Goal: Task Accomplishment & Management: Complete application form

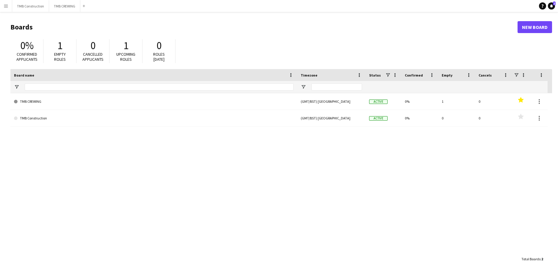
click at [81, 135] on div "TMB CREWING (GMT/BST) [GEOGRAPHIC_DATA] Active 0% 1 0 Favourites TMB Constructi…" at bounding box center [281, 173] width 542 height 160
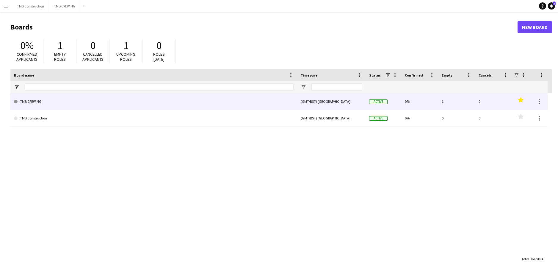
click at [58, 106] on link "TMB CREWING" at bounding box center [154, 101] width 280 height 17
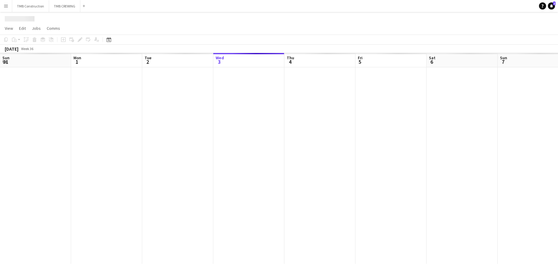
scroll to position [0, 142]
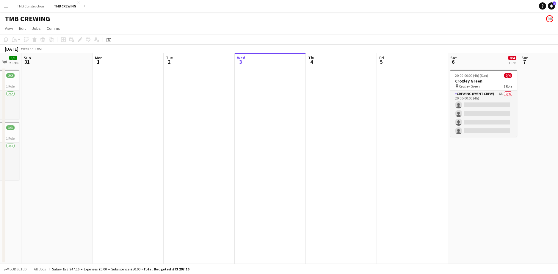
drag, startPoint x: 144, startPoint y: 122, endPoint x: 306, endPoint y: 101, distance: 163.3
click at [306, 101] on app-calendar-viewport "Fri 29 Sat 30 5/5 2 Jobs Sun 31 Mon 1 Tue 2 Wed 3 Thu 4 Fri 5 Sat 6 0/4 1 Job S…" at bounding box center [279, 158] width 558 height 211
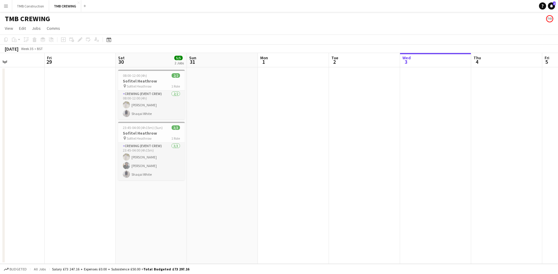
scroll to position [0, 171]
drag, startPoint x: 360, startPoint y: 116, endPoint x: 282, endPoint y: 164, distance: 91.9
click at [274, 160] on app-date-cell at bounding box center [291, 165] width 71 height 196
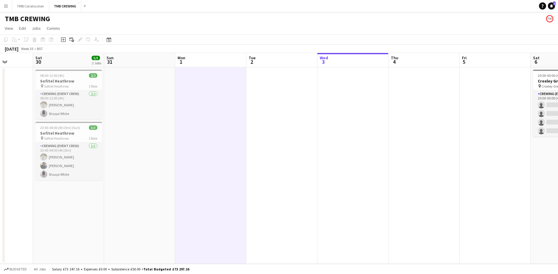
drag, startPoint x: 396, startPoint y: 136, endPoint x: 312, endPoint y: 156, distance: 85.4
click at [313, 156] on app-calendar-viewport "Tue 26 Wed 27 Thu 28 Fri 29 Sat 30 5/5 2 Jobs Sun 31 Mon 1 Tue 2 Wed 3 Thu 4 Fr…" at bounding box center [279, 158] width 558 height 211
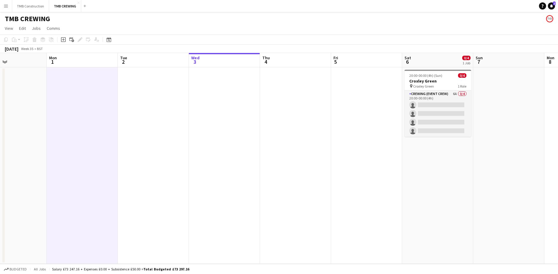
scroll to position [0, 240]
drag, startPoint x: 398, startPoint y: 91, endPoint x: 274, endPoint y: 96, distance: 124.2
click at [274, 96] on app-calendar-viewport "Thu 28 Fri 29 Sat 30 5/5 2 Jobs Sun 31 Mon 1 Tue 2 Wed 3 Thu 4 Fri 5 Sat 6 0/4 …" at bounding box center [279, 158] width 558 height 211
click at [281, 90] on app-date-cell at bounding box center [293, 165] width 71 height 196
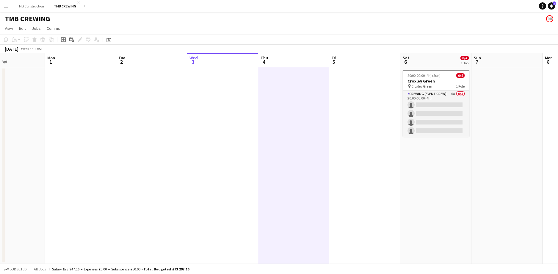
click at [296, 74] on app-date-cell at bounding box center [293, 165] width 71 height 196
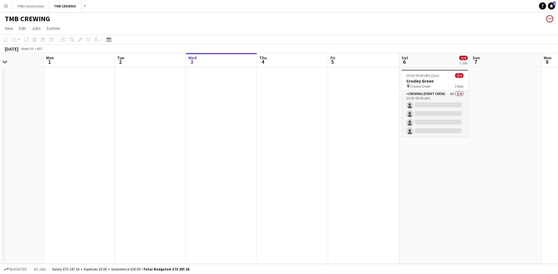
drag, startPoint x: 309, startPoint y: 11, endPoint x: 269, endPoint y: 15, distance: 39.4
click at [269, 15] on div "TMB CREWING" at bounding box center [279, 17] width 558 height 11
click at [373, 89] on app-date-cell at bounding box center [363, 165] width 71 height 196
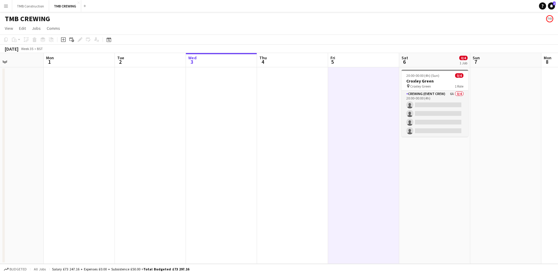
click at [366, 91] on app-date-cell at bounding box center [363, 165] width 71 height 196
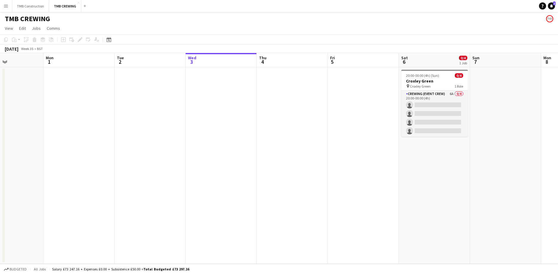
click at [354, 75] on app-date-cell at bounding box center [363, 165] width 71 height 196
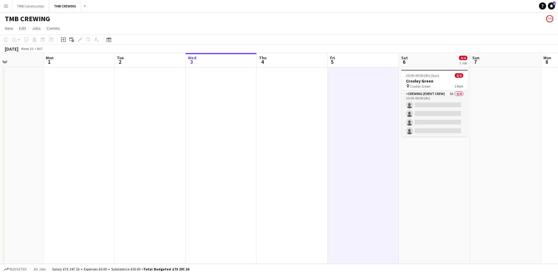
click at [354, 75] on app-date-cell at bounding box center [363, 165] width 71 height 196
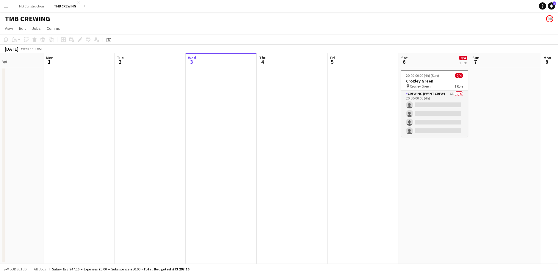
click at [354, 75] on app-date-cell at bounding box center [363, 165] width 71 height 196
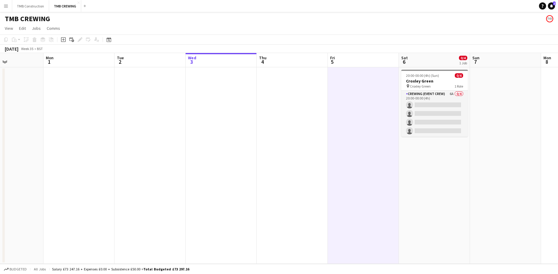
click at [279, 81] on app-date-cell at bounding box center [292, 165] width 71 height 196
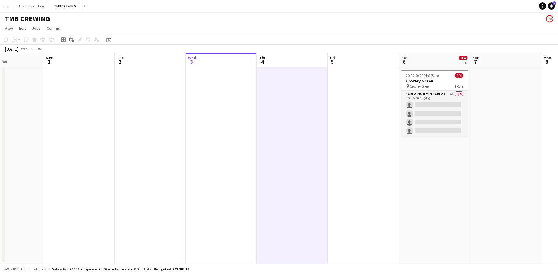
click at [342, 61] on app-board-header-date "Fri 5" at bounding box center [363, 60] width 71 height 14
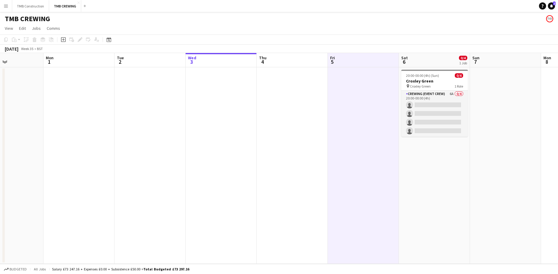
click at [359, 86] on app-date-cell at bounding box center [363, 165] width 71 height 196
click at [322, 112] on app-date-cell at bounding box center [292, 165] width 71 height 196
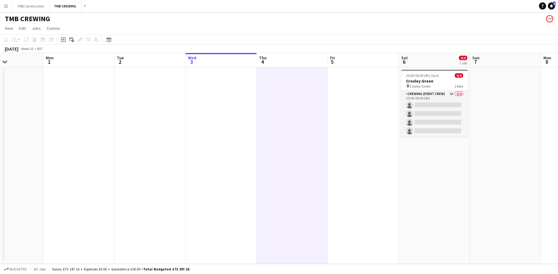
click at [342, 87] on app-date-cell at bounding box center [363, 165] width 71 height 196
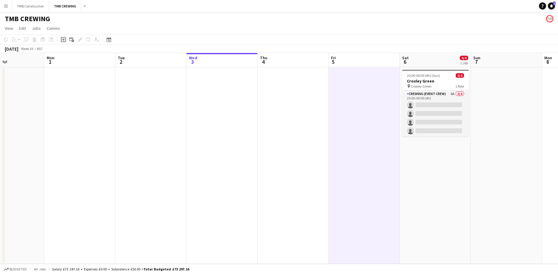
click at [63, 41] on icon at bounding box center [63, 39] width 3 height 3
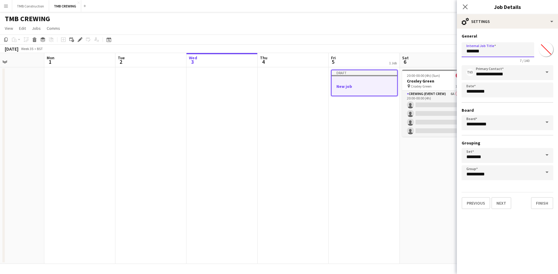
drag, startPoint x: 494, startPoint y: 52, endPoint x: 473, endPoint y: 60, distance: 21.8
click at [473, 60] on app-form-group "Internal Job Title ******* 7 / 140" at bounding box center [498, 52] width 73 height 21
click at [503, 50] on input "*******" at bounding box center [498, 49] width 73 height 15
drag, startPoint x: 488, startPoint y: 53, endPoint x: 453, endPoint y: 50, distance: 35.2
click at [454, 51] on body "Menu Boards Boards Boards All jobs Status Workforce Workforce My Workforce Recr…" at bounding box center [279, 137] width 558 height 274
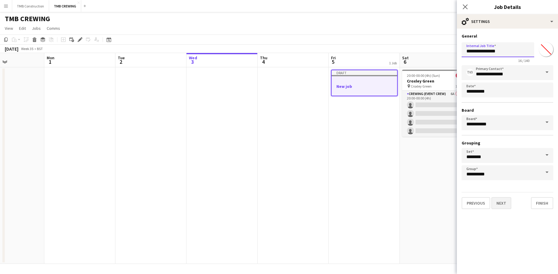
type input "**********"
click at [501, 204] on button "Next" at bounding box center [502, 203] width 20 height 12
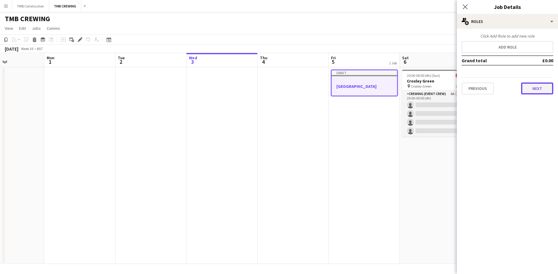
click at [536, 84] on button "Next" at bounding box center [537, 88] width 32 height 12
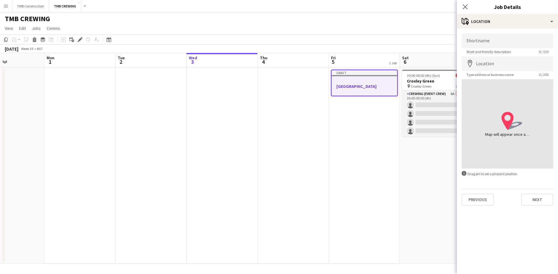
click at [495, 51] on span "Short and friendly description" at bounding box center [489, 51] width 54 height 4
click at [490, 42] on input "Shortname" at bounding box center [508, 40] width 92 height 15
type input "**********"
click at [495, 66] on input "Location" at bounding box center [508, 63] width 92 height 15
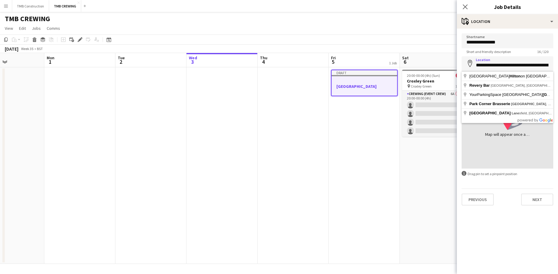
click at [490, 76] on span "Type address or business name" at bounding box center [490, 74] width 57 height 4
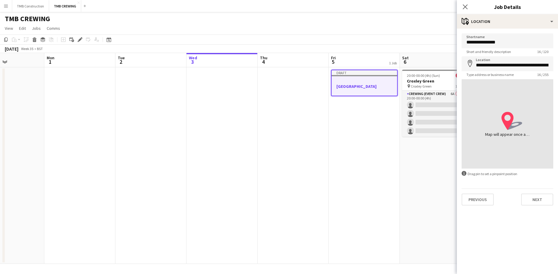
type input "**********"
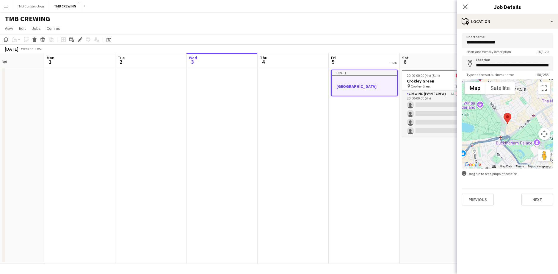
drag, startPoint x: 490, startPoint y: 76, endPoint x: 519, endPoint y: 76, distance: 29.5
click at [519, 76] on div "Type address or business name 58 / 255" at bounding box center [508, 74] width 92 height 4
click at [537, 203] on button "Next" at bounding box center [537, 199] width 32 height 12
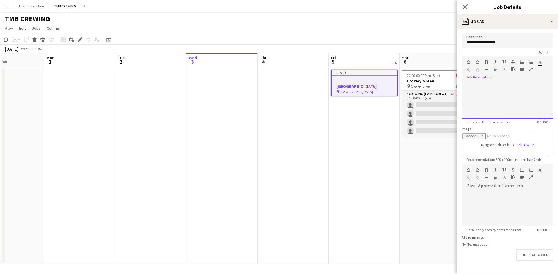
click at [494, 90] on div at bounding box center [508, 101] width 92 height 36
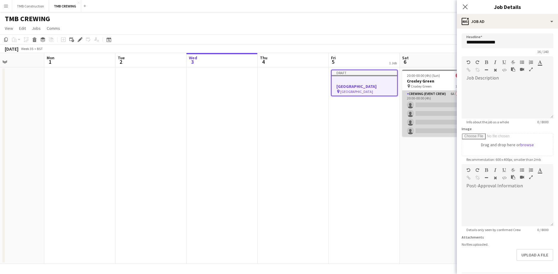
click at [425, 96] on app-card-role "Crewing (Event Crew) 6A 0/4 20:00-00:00 (4h) single-neutral-actions single-neut…" at bounding box center [435, 113] width 67 height 46
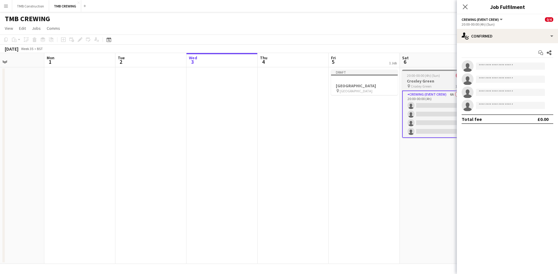
click at [434, 80] on h3 "Croxley Green" at bounding box center [435, 80] width 67 height 5
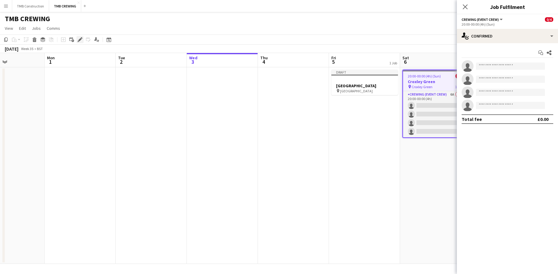
click at [80, 38] on icon "Edit" at bounding box center [80, 39] width 5 height 5
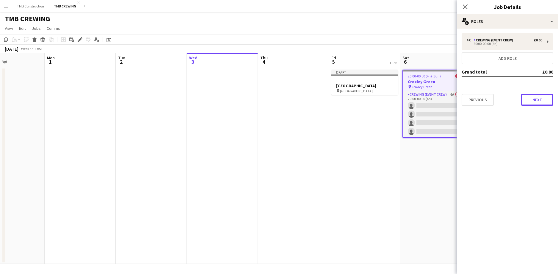
click at [532, 102] on button "Next" at bounding box center [537, 100] width 32 height 12
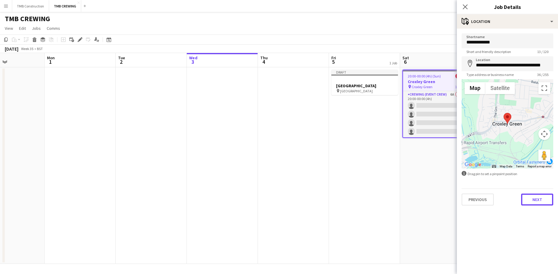
drag, startPoint x: 542, startPoint y: 203, endPoint x: 540, endPoint y: 200, distance: 3.6
click at [541, 204] on button "Next" at bounding box center [537, 199] width 32 height 12
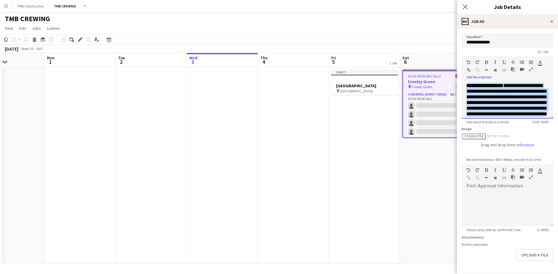
scroll to position [211, 0]
drag, startPoint x: 467, startPoint y: 93, endPoint x: 553, endPoint y: 149, distance: 102.8
click at [553, 149] on form "**********" at bounding box center [507, 161] width 101 height 256
copy div "**********"
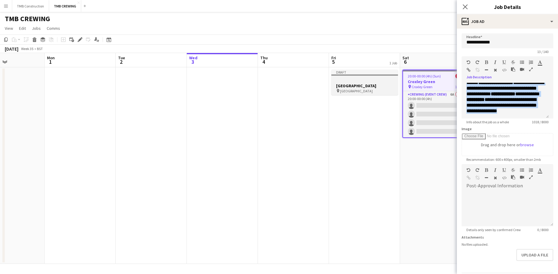
click at [361, 86] on h3 "[GEOGRAPHIC_DATA]" at bounding box center [365, 85] width 67 height 5
type input "**********"
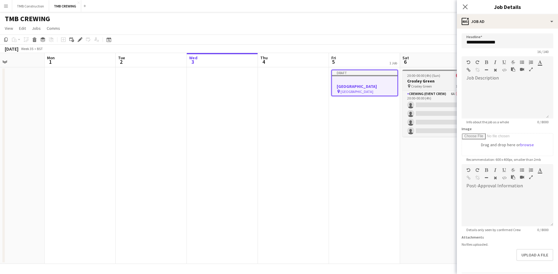
scroll to position [0, 0]
click at [509, 87] on div at bounding box center [505, 101] width 87 height 36
paste div
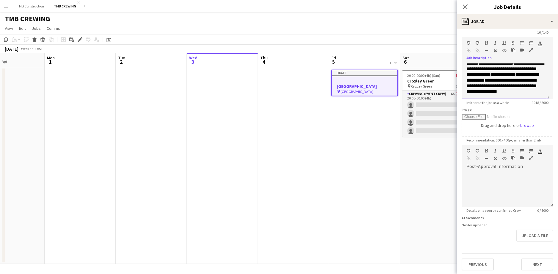
scroll to position [21, 0]
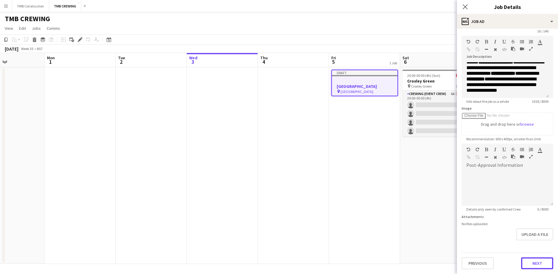
click at [531, 255] on button "Next" at bounding box center [537, 263] width 32 height 12
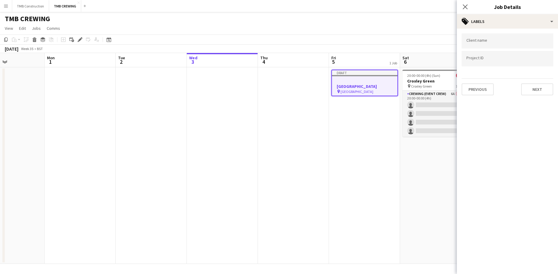
click at [486, 34] on div at bounding box center [508, 40] width 92 height 15
type input "********"
click at [537, 89] on button "Next" at bounding box center [537, 89] width 32 height 12
click at [534, 60] on button "Next" at bounding box center [537, 62] width 32 height 12
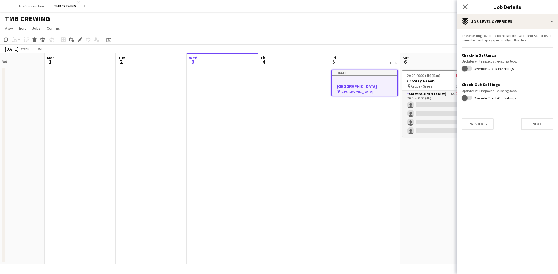
drag, startPoint x: 466, startPoint y: 72, endPoint x: 464, endPoint y: 208, distance: 136.0
click at [463, 208] on mat-expansion-panel "pencil3 Settings These settings override both Platform-wide and Board-level ove…" at bounding box center [507, 151] width 101 height 245
click at [466, 68] on span "button" at bounding box center [465, 68] width 6 height 6
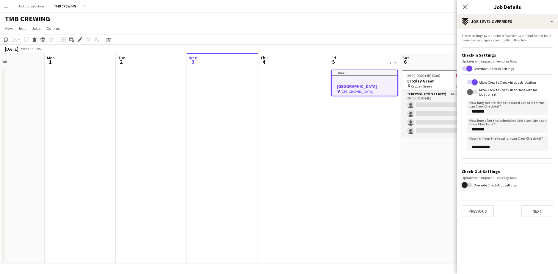
click at [463, 187] on span "button" at bounding box center [465, 185] width 6 height 6
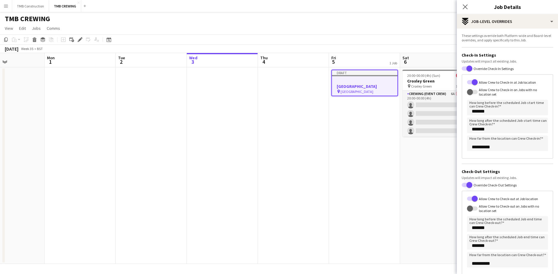
click at [470, 185] on span "button" at bounding box center [470, 185] width 6 height 6
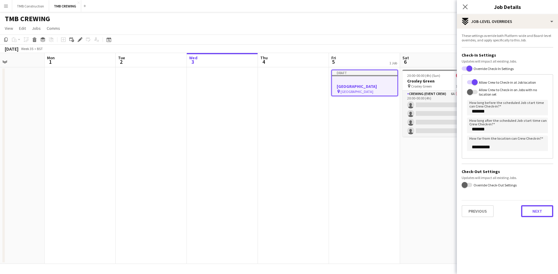
click at [533, 208] on button "Next" at bounding box center [537, 211] width 32 height 12
type input "*******"
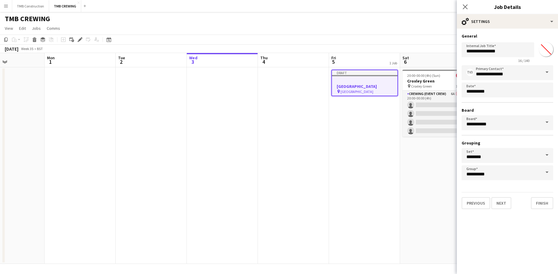
click at [498, 211] on div "**********" at bounding box center [507, 121] width 101 height 185
click at [498, 202] on button "Next" at bounding box center [502, 203] width 20 height 12
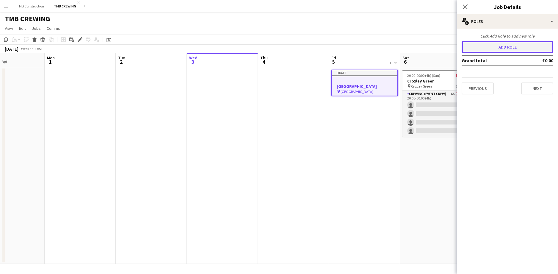
click at [529, 50] on button "Add role" at bounding box center [508, 47] width 92 height 12
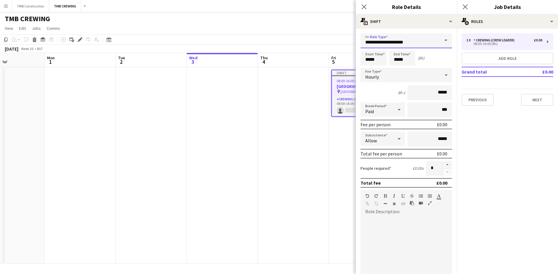
click at [434, 38] on input "**********" at bounding box center [407, 40] width 92 height 15
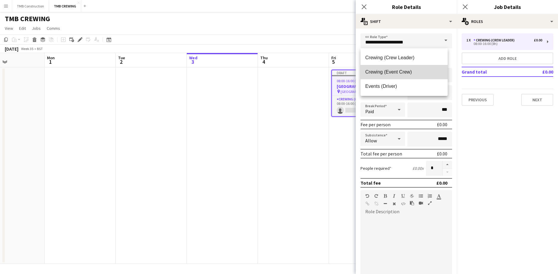
click at [404, 70] on span "Crewing (Event Crew)" at bounding box center [404, 72] width 78 height 6
type input "**********"
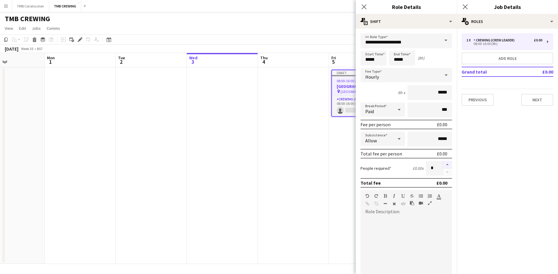
click at [444, 164] on button "button" at bounding box center [448, 165] width 10 height 8
type input "*"
click at [402, 60] on input "*****" at bounding box center [402, 58] width 26 height 15
click at [396, 68] on div at bounding box center [396, 68] width 12 height 6
type input "*****"
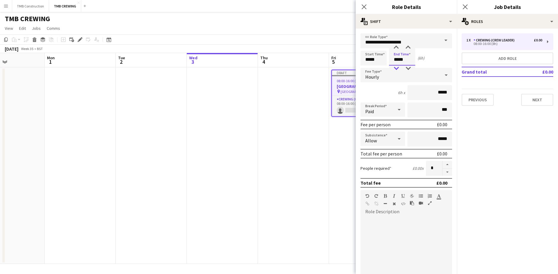
click at [396, 68] on div at bounding box center [396, 68] width 12 height 6
click at [376, 63] on input "*****" at bounding box center [374, 58] width 26 height 15
click at [369, 69] on div at bounding box center [368, 68] width 12 height 6
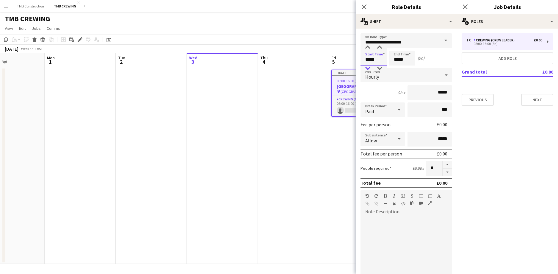
type input "*****"
click at [367, 68] on div at bounding box center [368, 68] width 12 height 6
click at [408, 59] on input "*****" at bounding box center [402, 58] width 26 height 15
click at [395, 69] on div at bounding box center [396, 68] width 12 height 6
click at [396, 69] on div at bounding box center [396, 68] width 12 height 6
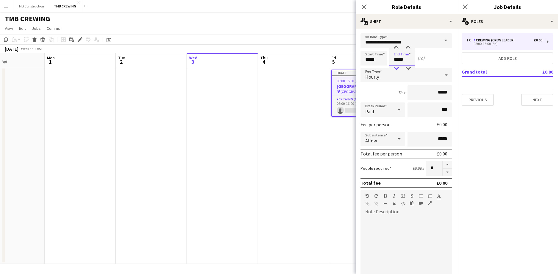
click at [396, 69] on div at bounding box center [396, 68] width 12 height 6
type input "*****"
click at [397, 49] on div at bounding box center [396, 48] width 12 height 6
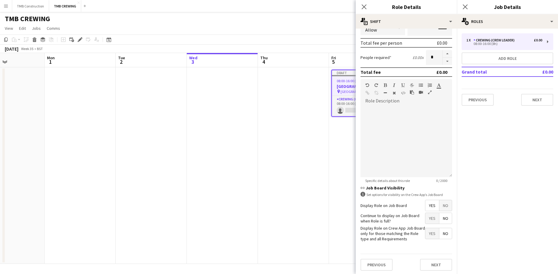
scroll to position [112, 0]
click at [428, 217] on span "Yes" at bounding box center [433, 216] width 14 height 11
click at [426, 255] on button "Next" at bounding box center [436, 263] width 32 height 12
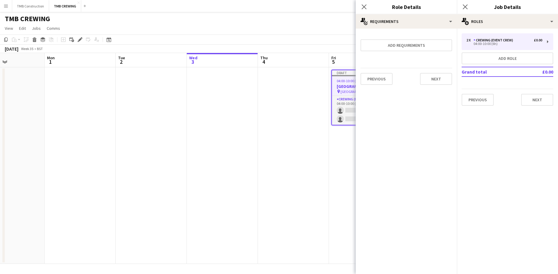
scroll to position [0, 0]
click at [364, 7] on icon at bounding box center [364, 7] width 6 height 6
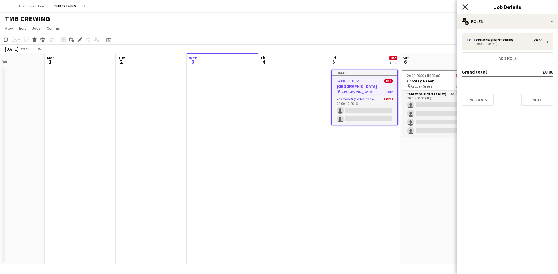
click at [465, 5] on icon "Close pop-in" at bounding box center [465, 7] width 6 height 6
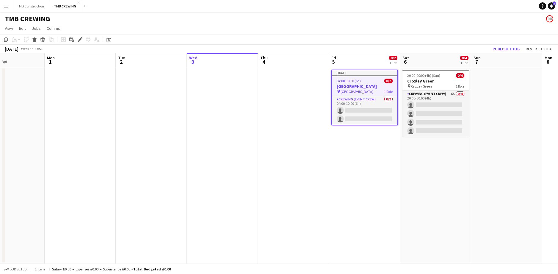
scroll to position [0, 240]
click at [342, 147] on app-date-cell "Draft 04:00-10:00 (6h) 0/[GEOGRAPHIC_DATA] pin Hilton Park Lane 1 Role Crewing …" at bounding box center [364, 165] width 71 height 196
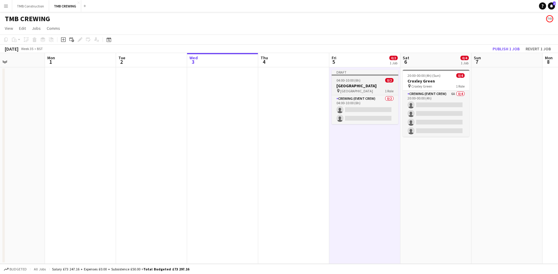
click at [364, 80] on div "04:00-10:00 (6h) 0/2" at bounding box center [365, 80] width 67 height 4
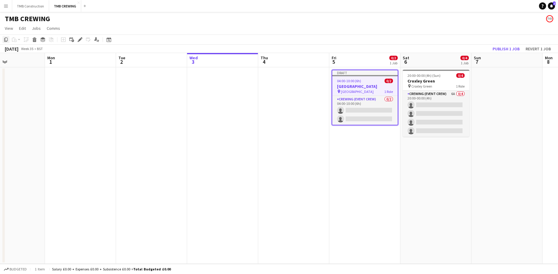
click at [5, 38] on icon at bounding box center [6, 39] width 4 height 4
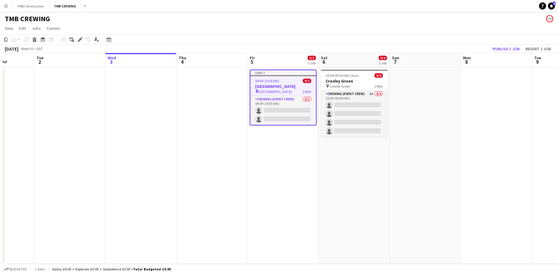
scroll to position [0, 187]
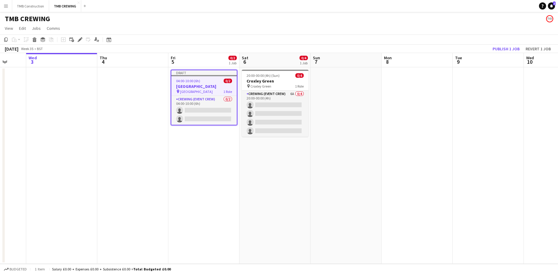
drag, startPoint x: 482, startPoint y: 151, endPoint x: 321, endPoint y: 160, distance: 161.3
click at [321, 160] on app-calendar-viewport "Sun 31 Mon 1 Tue 2 Wed 3 Thu 4 Fri 5 0/2 1 Job Sat 6 0/4 1 Job Sun 7 Mon 8 Tue …" at bounding box center [279, 158] width 558 height 211
click at [340, 82] on app-date-cell at bounding box center [346, 165] width 71 height 196
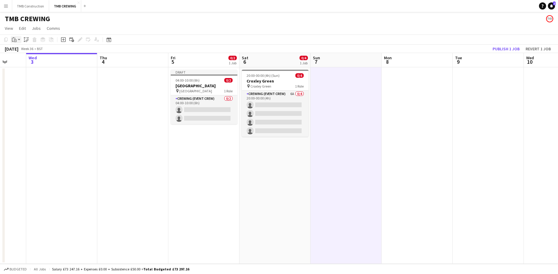
click at [15, 40] on icon "Paste" at bounding box center [14, 39] width 5 height 5
click at [24, 51] on link "Paste Ctrl+V" at bounding box center [44, 50] width 56 height 5
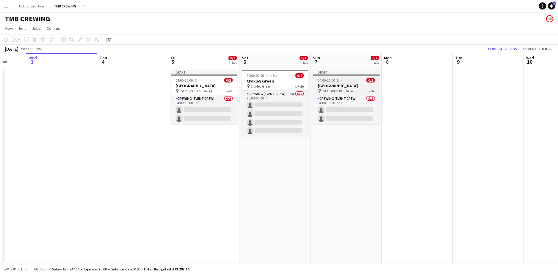
click at [352, 88] on div "pin [GEOGRAPHIC_DATA] 1 Role" at bounding box center [346, 90] width 67 height 5
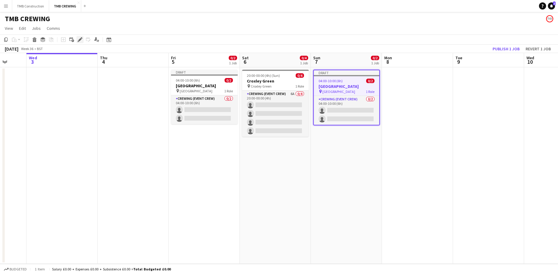
click at [81, 38] on icon at bounding box center [81, 37] width 1 height 1
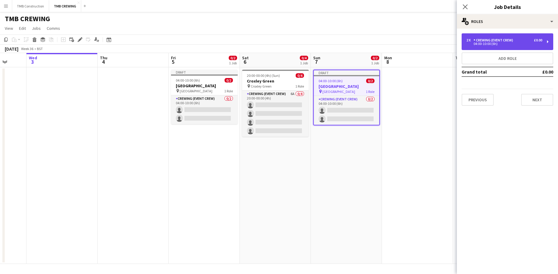
click at [501, 39] on div "Crewing (Event Crew)" at bounding box center [495, 40] width 42 height 4
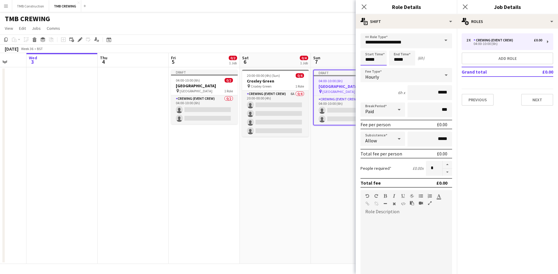
click at [378, 60] on input "*****" at bounding box center [374, 58] width 26 height 15
click at [368, 47] on div at bounding box center [368, 48] width 12 height 6
click at [369, 47] on div at bounding box center [368, 48] width 12 height 6
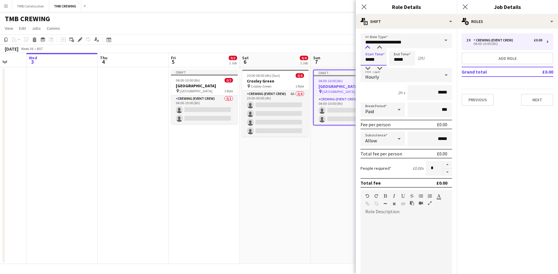
click at [369, 47] on div at bounding box center [368, 48] width 12 height 6
click at [368, 47] on div at bounding box center [368, 48] width 12 height 6
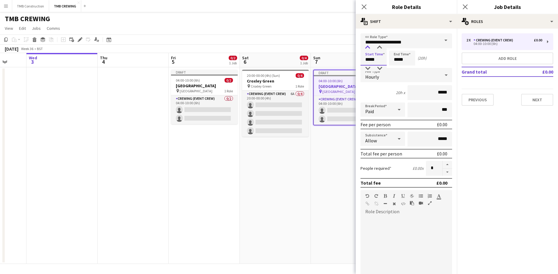
click at [368, 47] on div at bounding box center [368, 48] width 12 height 6
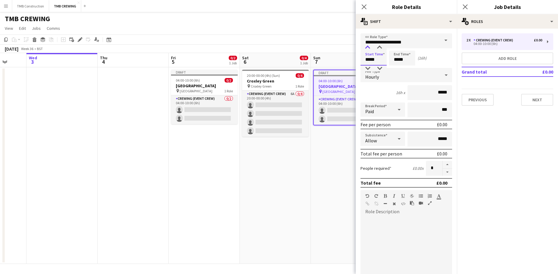
click at [368, 47] on div at bounding box center [368, 48] width 12 height 6
type input "*****"
click at [368, 47] on div at bounding box center [368, 48] width 12 height 6
click at [396, 60] on input "*****" at bounding box center [402, 58] width 26 height 15
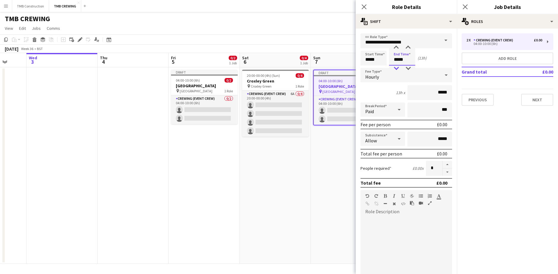
click at [398, 68] on div at bounding box center [396, 68] width 12 height 6
click at [397, 68] on div at bounding box center [396, 68] width 12 height 6
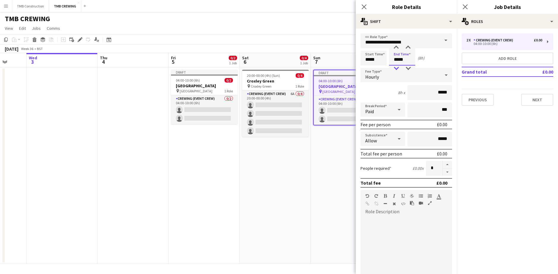
click at [397, 68] on div at bounding box center [396, 68] width 12 height 6
type input "*****"
click at [397, 68] on div at bounding box center [396, 68] width 12 height 6
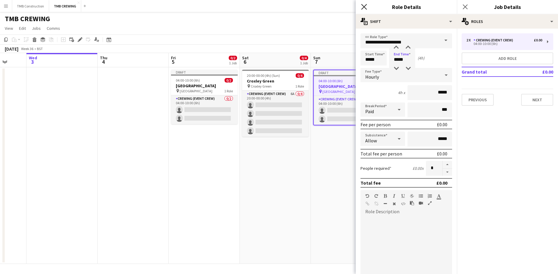
click at [365, 6] on icon "Close pop-in" at bounding box center [364, 7] width 6 height 6
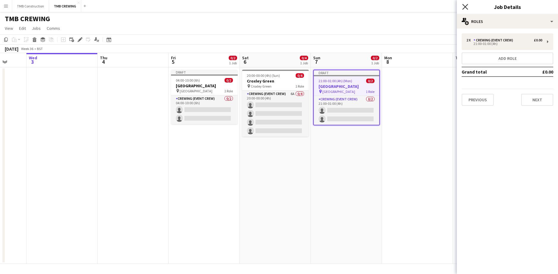
click at [464, 4] on icon "Close pop-in" at bounding box center [465, 7] width 6 height 6
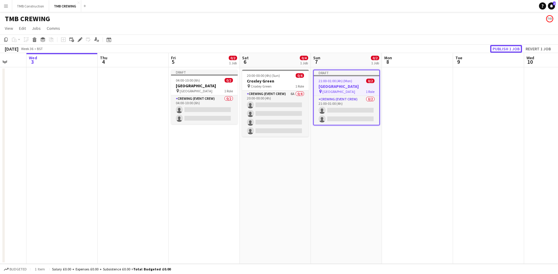
click at [511, 51] on button "Publish 1 job" at bounding box center [506, 49] width 32 height 8
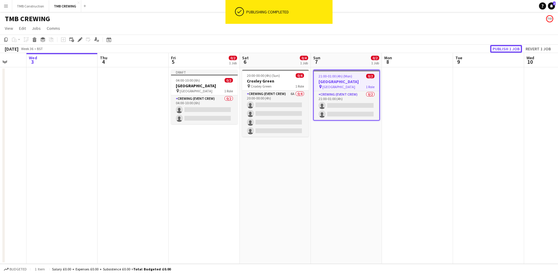
click at [504, 51] on button "Publish 1 job" at bounding box center [506, 49] width 32 height 8
